Goal: Transaction & Acquisition: Purchase product/service

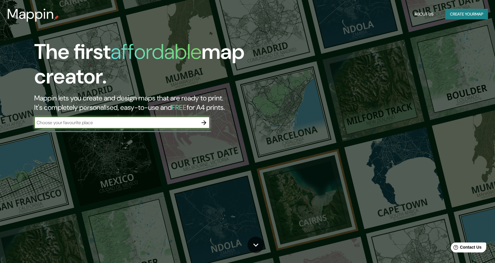
click at [206, 123] on icon "button" at bounding box center [203, 122] width 7 height 7
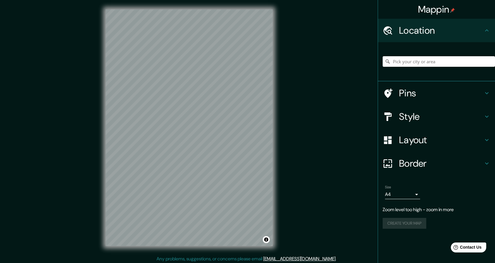
click at [304, 88] on div "Mappin Location Pins Style Layout Border Choose a border. Hint : you can make l…" at bounding box center [247, 132] width 495 height 264
click at [387, 92] on icon at bounding box center [387, 93] width 10 height 10
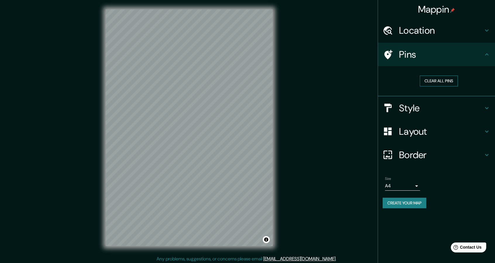
click at [434, 80] on button "Clear all pins" at bounding box center [439, 80] width 38 height 11
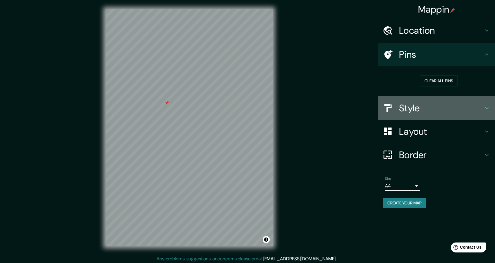
click at [414, 108] on h4 "Style" at bounding box center [441, 108] width 84 height 12
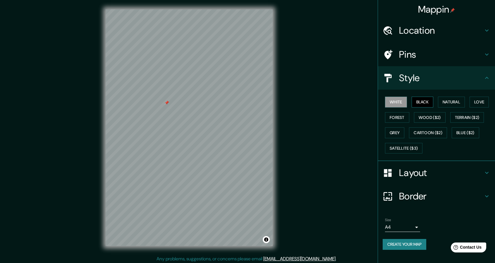
click at [424, 102] on button "Black" at bounding box center [422, 101] width 22 height 11
click at [459, 104] on button "Natural" at bounding box center [451, 101] width 27 height 11
click at [480, 103] on button "Love" at bounding box center [478, 101] width 19 height 11
click at [400, 117] on button "Forest" at bounding box center [397, 117] width 24 height 11
click at [424, 116] on button "Wood ($2)" at bounding box center [430, 117] width 32 height 11
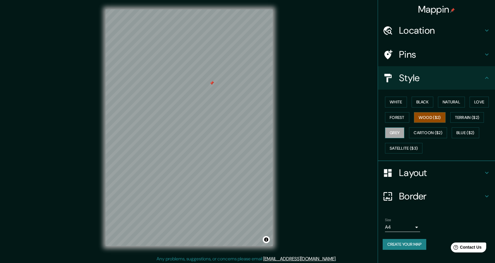
click at [404, 135] on button "Grey" at bounding box center [394, 132] width 19 height 11
click at [402, 175] on h4 "Layout" at bounding box center [441, 173] width 84 height 12
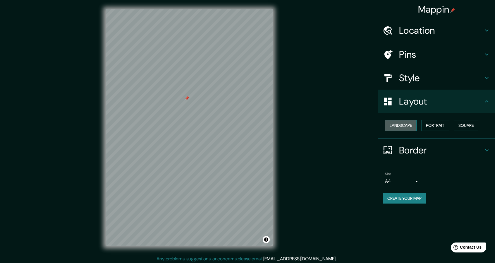
click at [402, 124] on button "Landscape" at bounding box center [401, 125] width 32 height 11
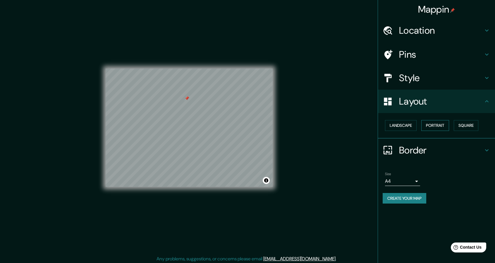
click at [444, 125] on button "Portrait" at bounding box center [435, 125] width 28 height 11
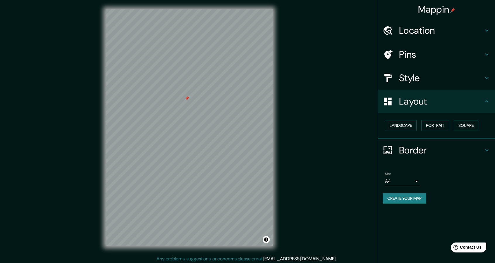
click at [468, 125] on button "Square" at bounding box center [465, 125] width 25 height 11
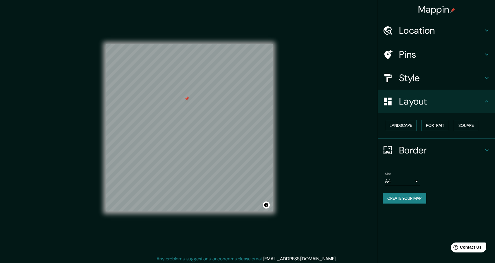
click at [423, 151] on h4 "Border" at bounding box center [441, 150] width 84 height 12
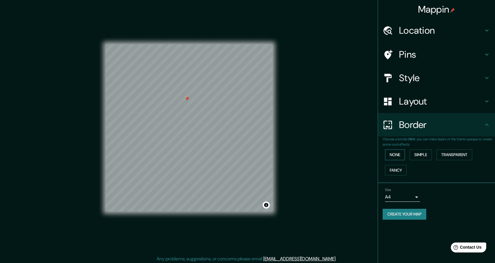
click at [397, 155] on button "None" at bounding box center [395, 154] width 20 height 11
click at [416, 155] on button "Simple" at bounding box center [420, 154] width 22 height 11
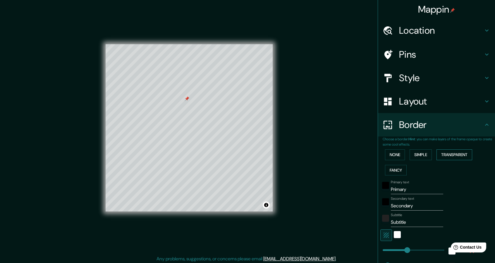
click at [457, 154] on button "Transparent" at bounding box center [454, 154] width 36 height 11
click at [397, 170] on button "Fancy" at bounding box center [396, 170] width 22 height 11
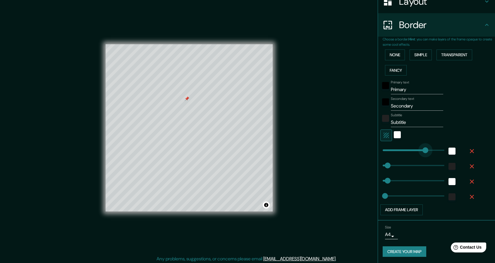
type input "0"
drag, startPoint x: 405, startPoint y: 152, endPoint x: 368, endPoint y: 154, distance: 37.2
type input "46"
type input "23"
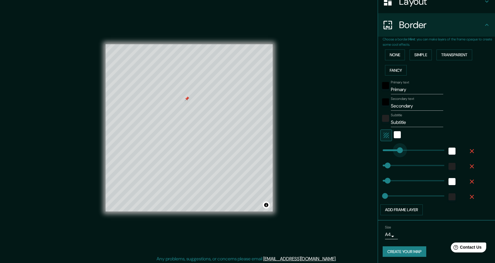
type input "258"
drag, startPoint x: 383, startPoint y: 150, endPoint x: 406, endPoint y: 150, distance: 22.5
type input "46"
type input "23"
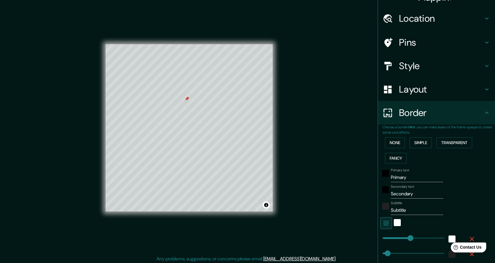
scroll to position [0, 0]
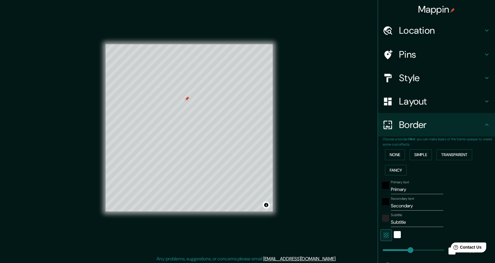
click at [423, 31] on h4 "Location" at bounding box center [441, 31] width 84 height 12
type input "46"
type input "23"
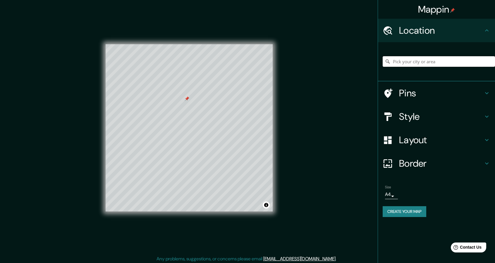
click at [418, 60] on input "Pick your city or area" at bounding box center [438, 61] width 112 height 11
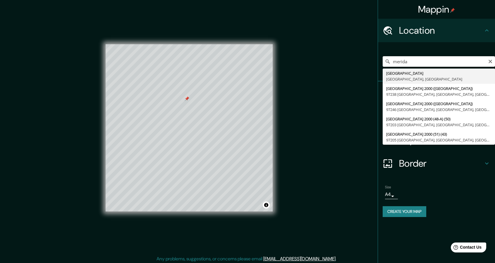
type input "[GEOGRAPHIC_DATA], [GEOGRAPHIC_DATA], [GEOGRAPHIC_DATA]"
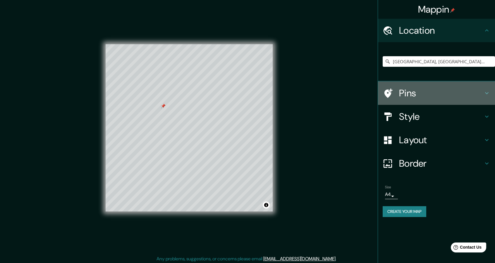
click at [434, 89] on h4 "Pins" at bounding box center [441, 93] width 84 height 12
type input "46"
type input "23"
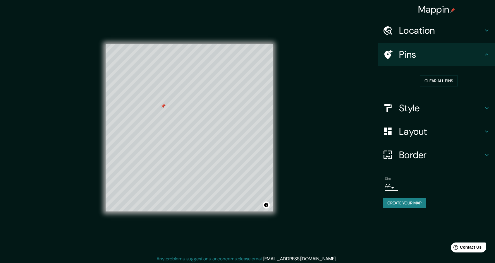
click at [411, 104] on h4 "Style" at bounding box center [441, 108] width 84 height 12
type input "46"
type input "23"
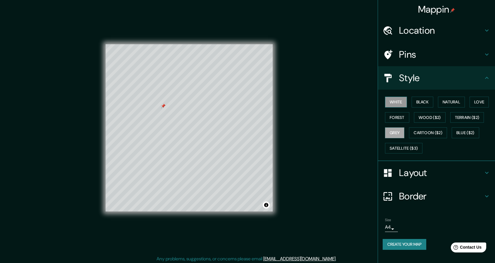
click at [401, 103] on button "White" at bounding box center [396, 101] width 22 height 11
click at [426, 100] on button "Black" at bounding box center [422, 101] width 22 height 11
click at [443, 102] on button "Natural" at bounding box center [451, 101] width 27 height 11
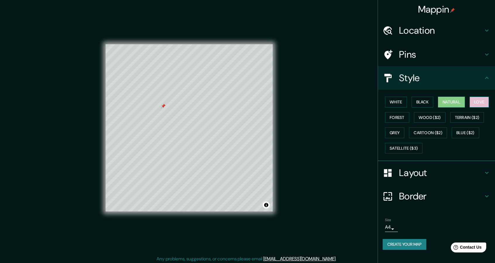
click at [480, 104] on button "Love" at bounding box center [478, 101] width 19 height 11
click at [399, 119] on button "Forest" at bounding box center [397, 117] width 24 height 11
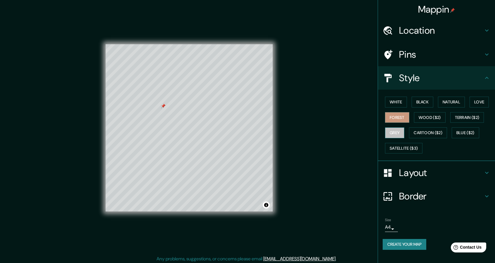
click at [392, 127] on button "Grey" at bounding box center [394, 132] width 19 height 11
click at [402, 143] on button "Satellite ($3)" at bounding box center [403, 148] width 37 height 11
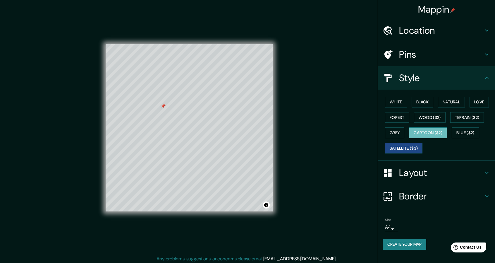
click at [436, 135] on button "Cartoon ($2)" at bounding box center [428, 132] width 38 height 11
click at [474, 135] on button "Blue ($2)" at bounding box center [464, 132] width 27 height 11
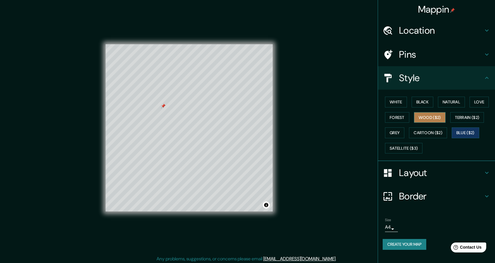
click at [437, 121] on button "Wood ($2)" at bounding box center [430, 117] width 32 height 11
click at [452, 122] on div "White Black Natural Love Forest Wood ($2) Terrain ($2) Grey Cartoon ($2) Blue (…" at bounding box center [438, 124] width 112 height 61
click at [460, 119] on button "Terrain ($2)" at bounding box center [467, 117] width 34 height 11
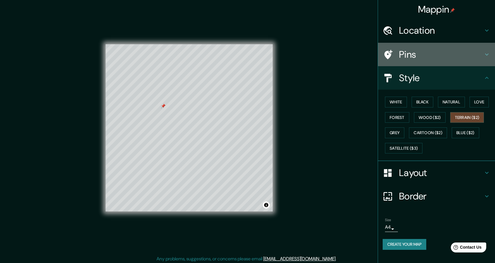
click at [413, 50] on h4 "Pins" at bounding box center [441, 55] width 84 height 12
type input "46"
type input "23"
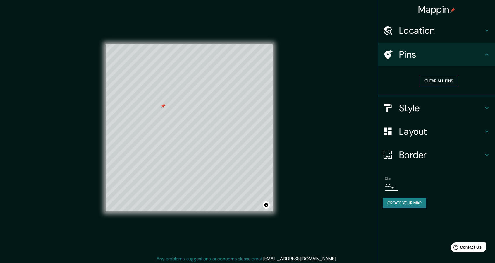
click at [430, 82] on button "Clear all pins" at bounding box center [439, 80] width 38 height 11
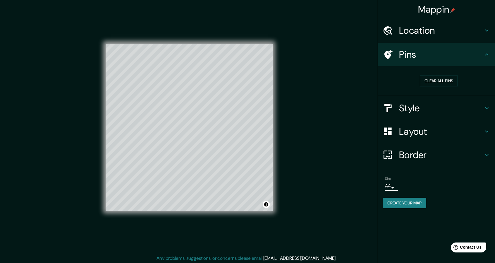
scroll to position [2, 0]
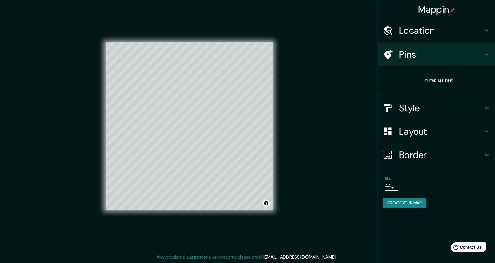
click at [425, 129] on h4 "Layout" at bounding box center [441, 131] width 84 height 12
type input "46"
type input "23"
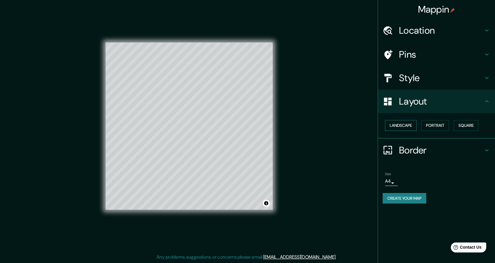
click at [415, 126] on button "Landscape" at bounding box center [401, 125] width 32 height 11
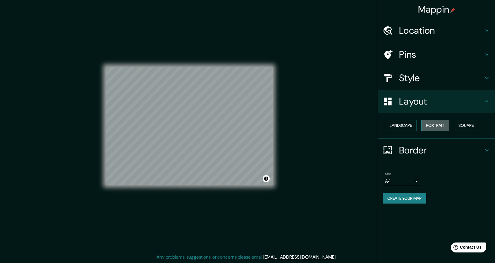
click at [434, 128] on button "Portrait" at bounding box center [435, 125] width 28 height 11
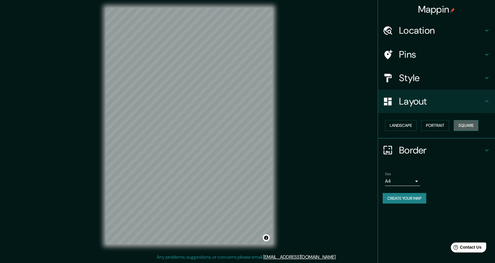
click at [458, 126] on button "Square" at bounding box center [465, 125] width 25 height 11
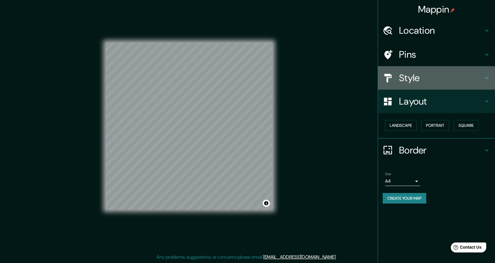
click at [428, 76] on h4 "Style" at bounding box center [441, 78] width 84 height 12
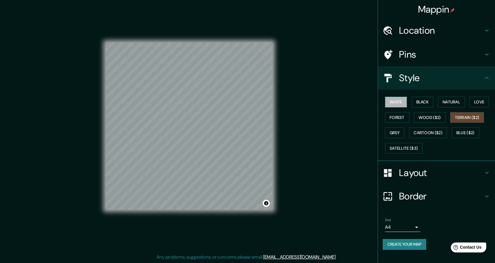
click at [401, 104] on button "White" at bounding box center [396, 101] width 22 height 11
click at [413, 192] on h4 "Border" at bounding box center [441, 196] width 84 height 12
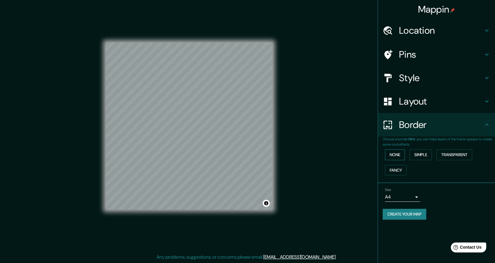
click at [393, 156] on button "None" at bounding box center [395, 154] width 20 height 11
click at [423, 157] on button "Simple" at bounding box center [420, 154] width 22 height 11
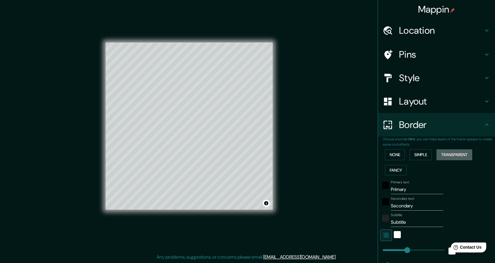
click at [449, 155] on button "Transparent" at bounding box center [454, 154] width 36 height 11
click at [392, 170] on button "Fancy" at bounding box center [396, 170] width 22 height 11
click at [451, 155] on button "Transparent" at bounding box center [454, 154] width 36 height 11
click at [393, 170] on button "Fancy" at bounding box center [396, 170] width 22 height 11
click at [446, 156] on button "Transparent" at bounding box center [454, 154] width 36 height 11
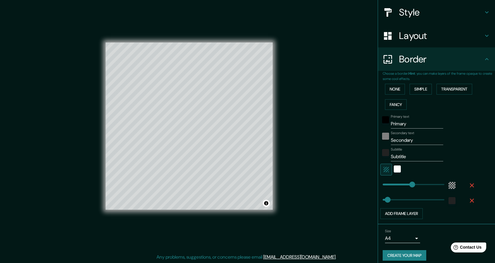
scroll to position [69, 0]
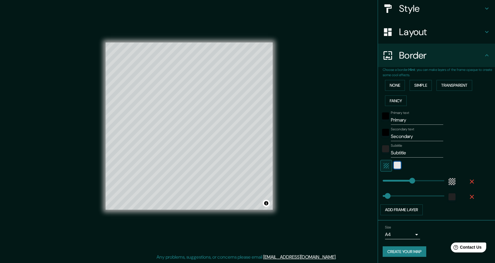
click at [394, 163] on div "white" at bounding box center [397, 164] width 7 height 7
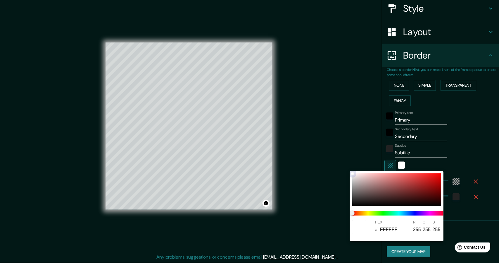
type input "274"
type input "46"
type input "F80303"
type input "248"
type input "3"
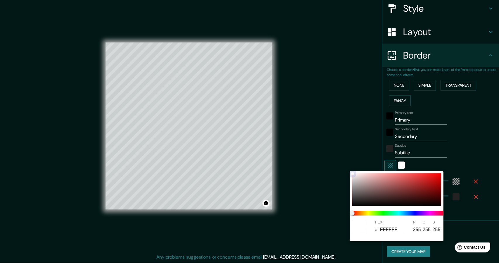
type input "3"
type input "274"
type input "46"
type input "E81414"
type input "232"
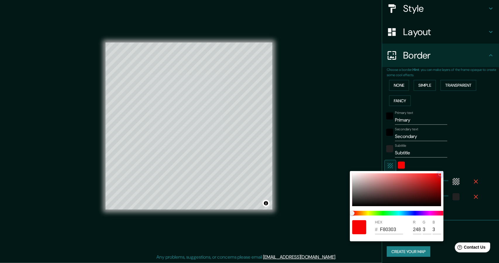
type input "20"
type input "274"
type input "46"
type input "C63838"
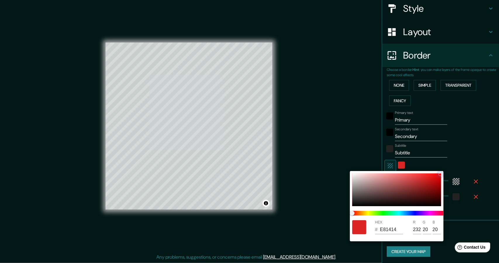
type input "198"
type input "56"
type input "274"
type input "46"
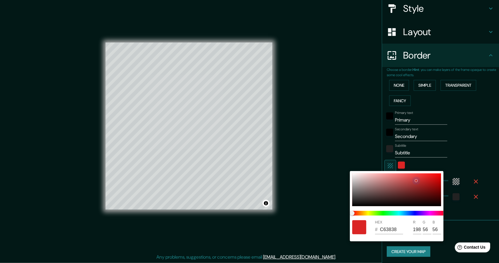
type input "C13F3F"
type input "193"
type input "63"
type input "274"
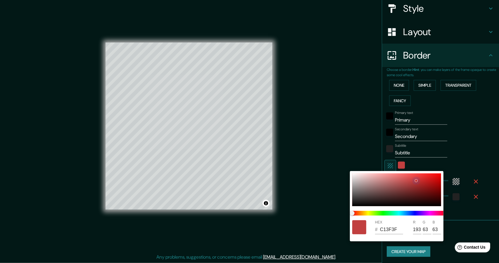
type input "46"
type input "BC4949"
type input "188"
type input "73"
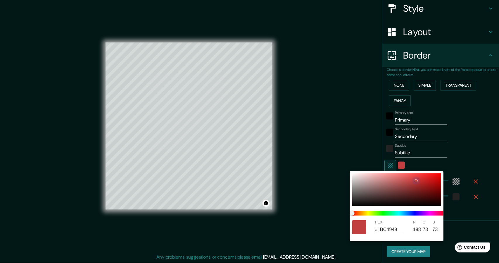
type input "274"
type input "46"
type input "B84E4E"
type input "184"
type input "78"
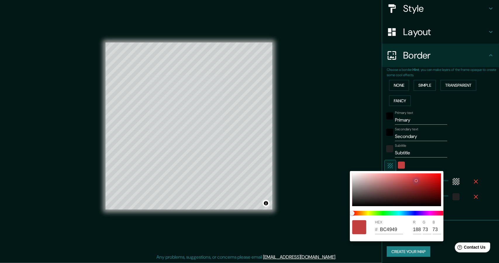
type input "78"
type input "274"
type input "46"
type input "B35252"
type input "179"
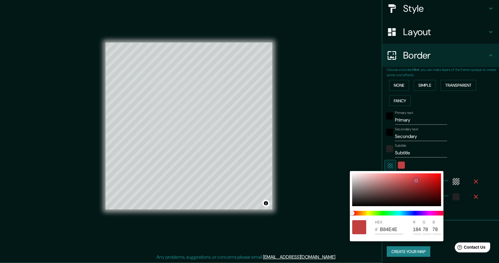
type input "82"
type input "274"
type input "46"
type input "B35858"
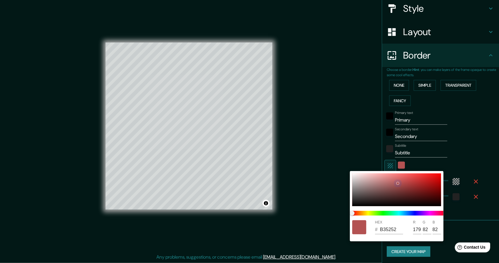
type input "88"
type input "274"
type input "46"
type input "B15C5C"
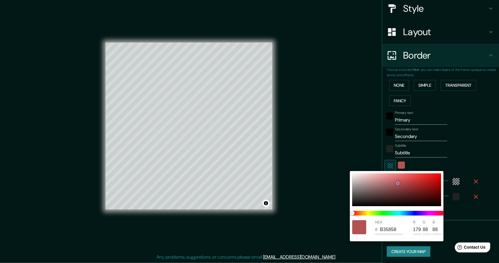
type input "177"
type input "92"
type input "274"
type input "46"
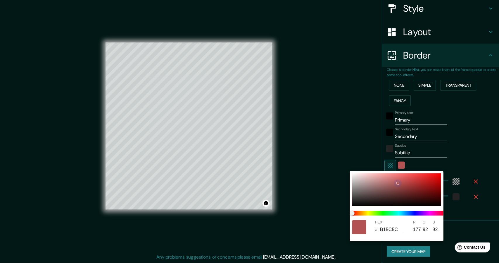
type input "AA5F5F"
type input "170"
type input "95"
type input "274"
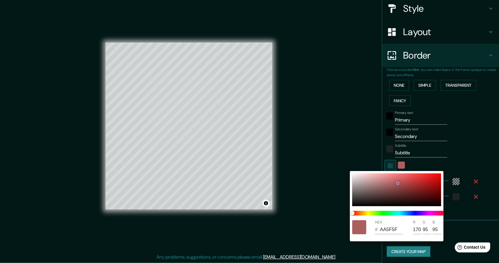
type input "46"
type input "9C6060"
type input "156"
type input "96"
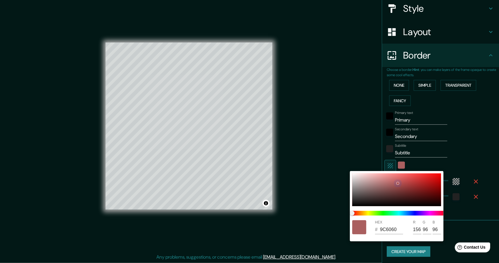
type input "274"
type input "46"
type input "9C6D6D"
type input "109"
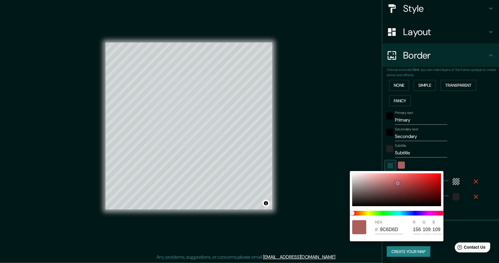
type input "274"
type input "46"
type input "9C7B7B"
type input "123"
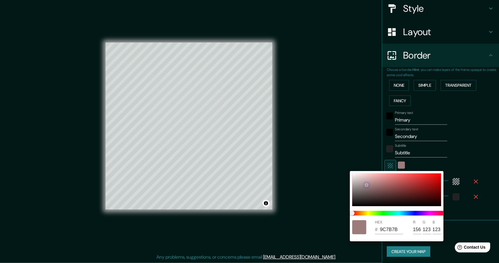
type input "274"
type input "46"
type input "A58B8B"
type input "165"
type input "139"
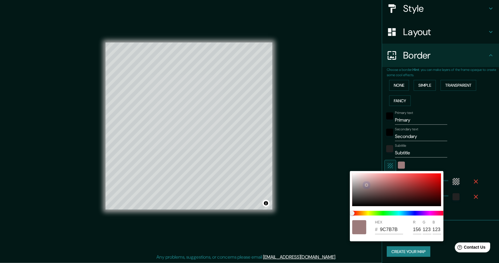
type input "139"
type input "274"
type input "46"
type input "A88F8F"
type input "168"
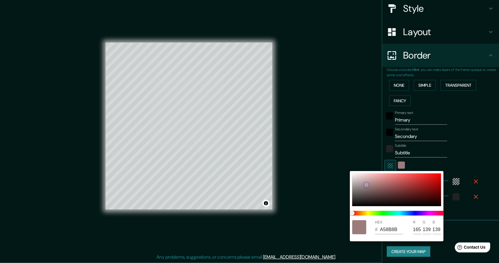
type input "143"
type input "274"
type input "46"
type input "8A7575"
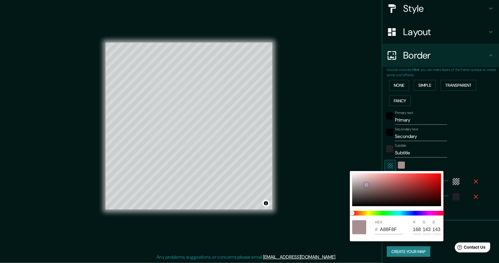
type input "138"
type input "117"
type input "274"
type input "46"
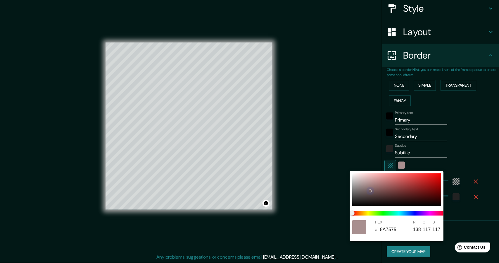
type input "775F5F"
type input "119"
type input "95"
type input "274"
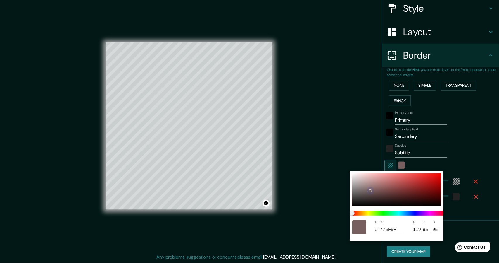
type input "46"
type input "6A5353"
type input "106"
type input "83"
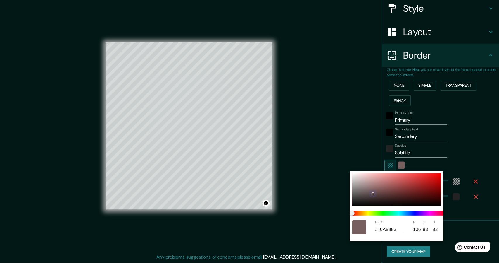
type input "274"
type input "46"
type input "604A4A"
type input "96"
type input "74"
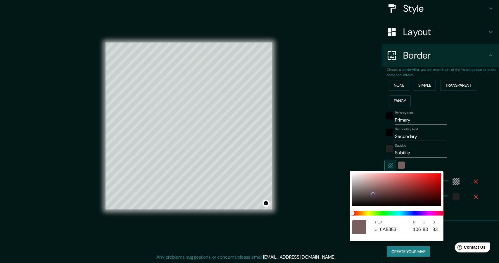
type input "74"
type input "274"
type input "46"
type input "503E3E"
type input "80"
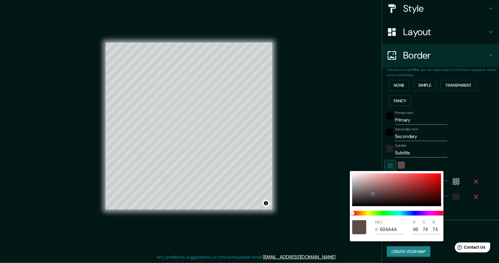
type input "62"
type input "274"
type input "46"
type input "403131"
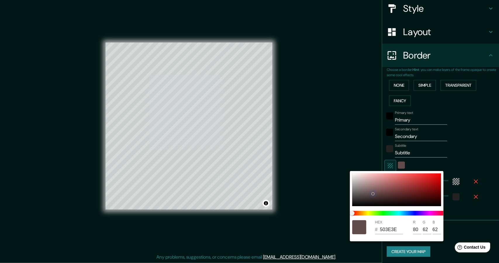
type input "64"
type input "49"
type input "274"
type input "46"
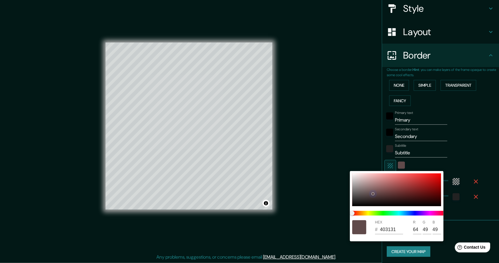
type input "3E3131"
type input "62"
type input "274"
type input "46"
type input "372D2D"
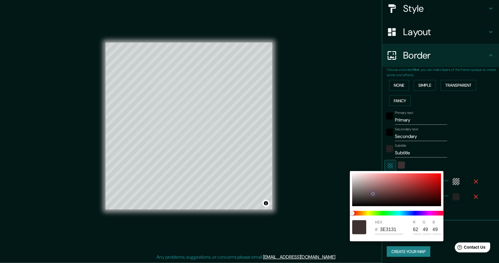
type input "55"
type input "45"
type input "274"
type input "46"
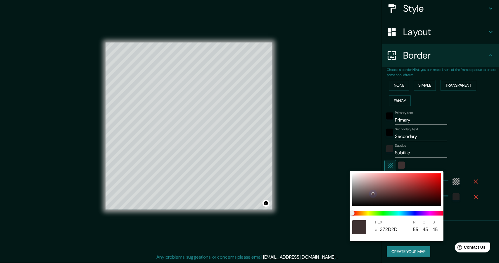
type input "302929"
type input "48"
type input "41"
type input "274"
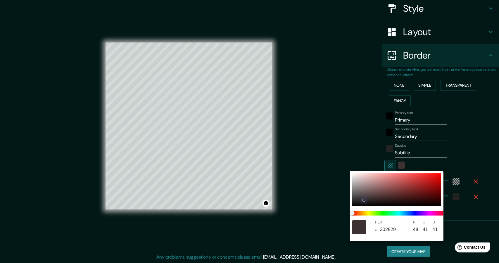
type input "46"
type input "2E2828"
type input "46"
type input "40"
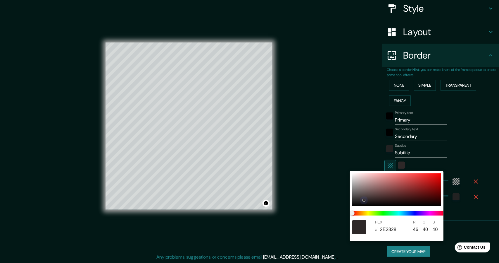
type input "274"
type input "46"
type input "292525"
type input "41"
type input "37"
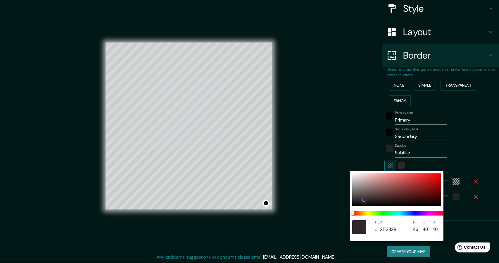
type input "37"
type input "274"
type input "46"
type input "292626"
type input "38"
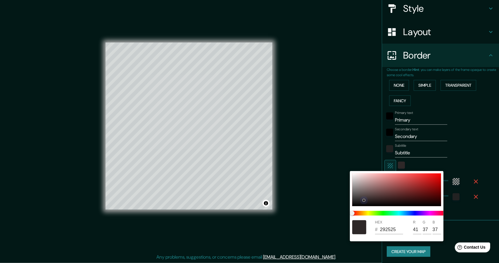
type input "38"
type input "274"
type input "46"
type input "272424"
type input "39"
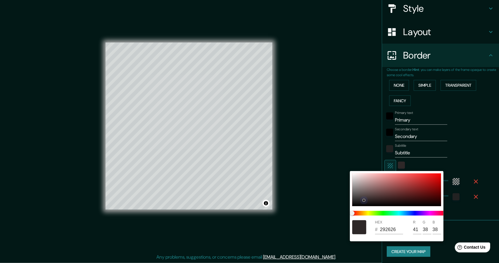
type input "36"
type input "274"
type input "46"
type input "201E1E"
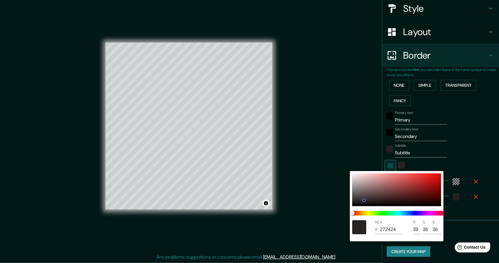
type input "32"
type input "30"
type input "274"
type input "46"
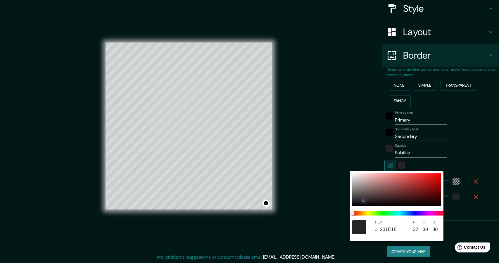
type input "1E1C1C"
type input "30"
type input "28"
type input "274"
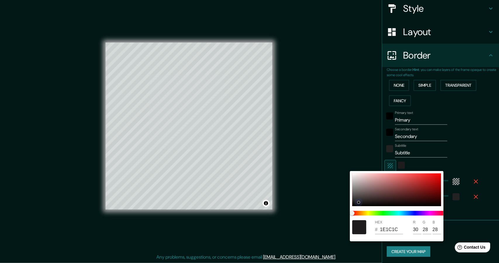
type input "46"
drag, startPoint x: 403, startPoint y: 179, endPoint x: 357, endPoint y: 186, distance: 46.4
click at [357, 186] on div at bounding box center [396, 189] width 89 height 33
click at [371, 142] on div at bounding box center [249, 131] width 499 height 263
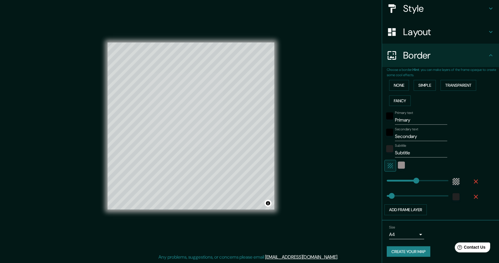
click at [399, 231] on body "Mappin Location [GEOGRAPHIC_DATA], [GEOGRAPHIC_DATA], [GEOGRAPHIC_DATA] Pins St…" at bounding box center [249, 129] width 499 height 263
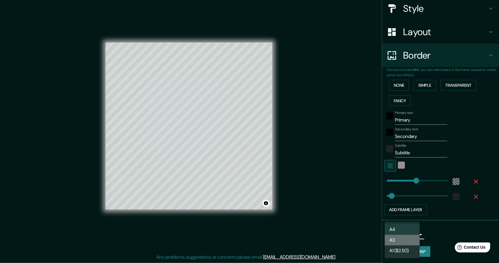
click at [400, 238] on li "A3" at bounding box center [402, 239] width 35 height 11
click at [411, 229] on body "Mappin Location [GEOGRAPHIC_DATA], [GEOGRAPHIC_DATA], [GEOGRAPHIC_DATA] Pins St…" at bounding box center [249, 129] width 499 height 263
click at [405, 224] on li "A4" at bounding box center [402, 229] width 35 height 11
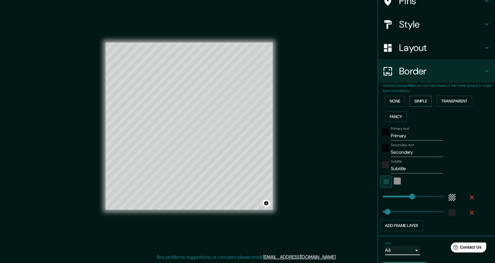
scroll to position [0, 0]
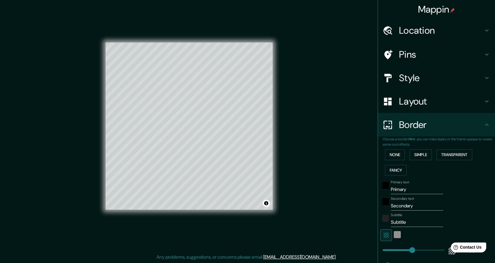
drag, startPoint x: 99, startPoint y: 0, endPoint x: 52, endPoint y: 32, distance: 57.3
click at [52, 32] on div "Mappin Location [GEOGRAPHIC_DATA], [GEOGRAPHIC_DATA], [GEOGRAPHIC_DATA] Pins St…" at bounding box center [247, 130] width 495 height 264
